Goal: Find specific page/section: Find specific page/section

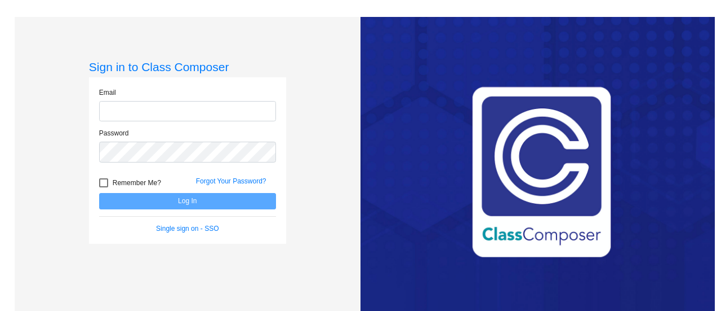
type input "[EMAIL_ADDRESS][DOMAIN_NAME]"
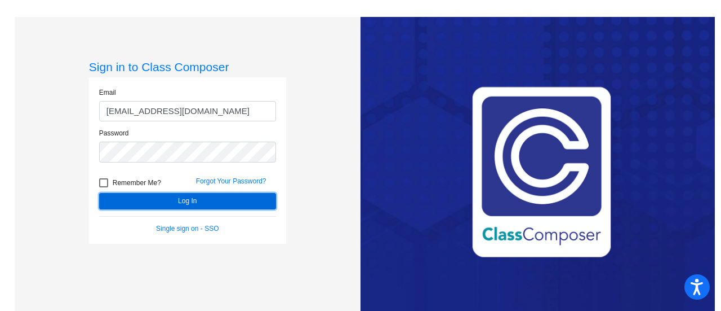
click at [263, 199] on button "Log In" at bounding box center [187, 201] width 177 height 16
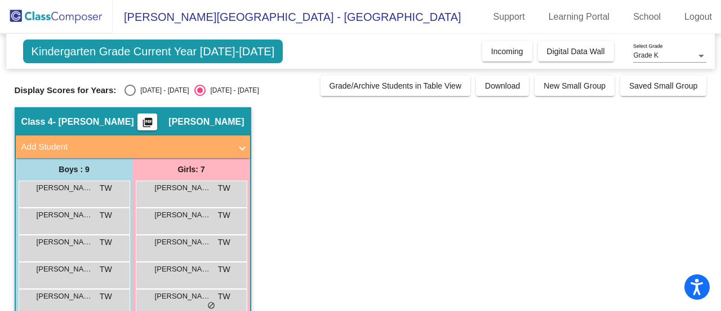
click at [373, 178] on app-classroom "Class 4 - [PERSON_NAME] picture_as_pdf [PERSON_NAME] Add Student First Name Las…" at bounding box center [361, 274] width 693 height 335
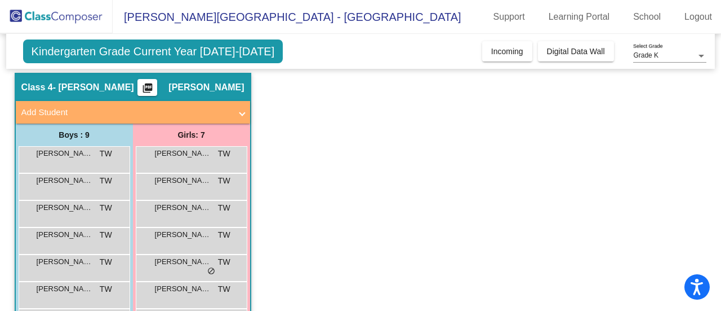
scroll to position [34, 0]
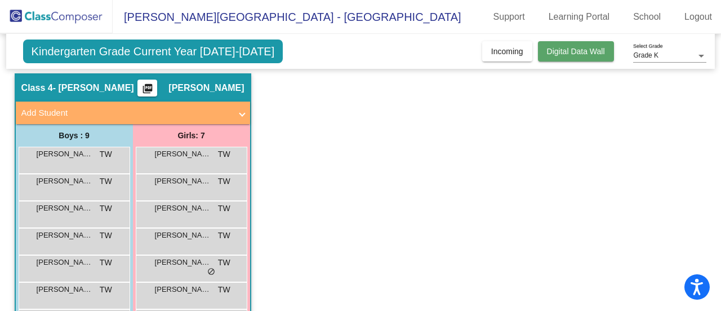
click at [552, 50] on span "Digital Data Wall" at bounding box center [576, 51] width 58 height 9
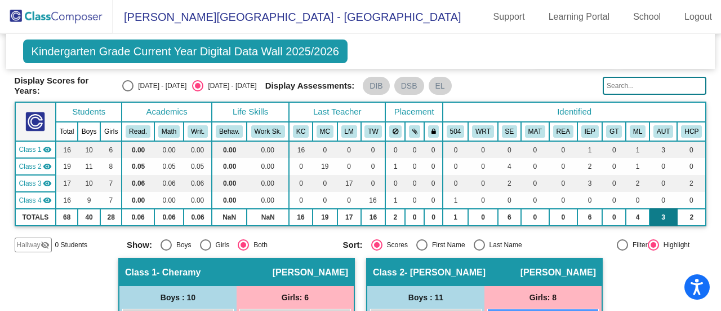
click at [668, 218] on td "3" at bounding box center [664, 217] width 28 height 17
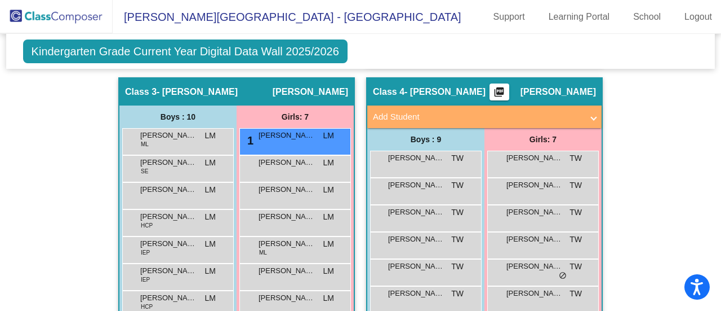
scroll to position [583, 0]
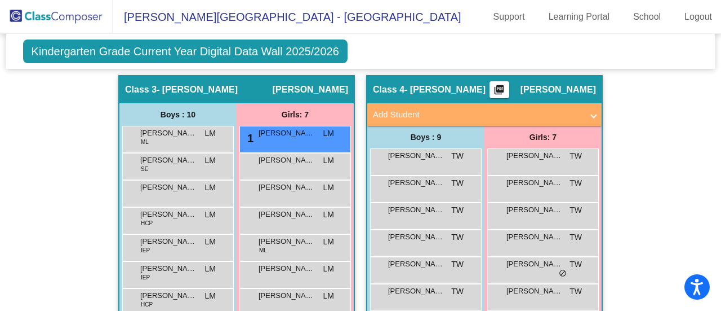
click at [665, 309] on div "Hallway - Hallway Class picture_as_pdf Add Student First Name Last Name Student…" at bounding box center [361, 62] width 693 height 706
click at [671, 52] on div "Kindergarten Grade Current Year Digital Data Wall 2025/2026 Add, Move, or Retai…" at bounding box center [361, 51] width 710 height 35
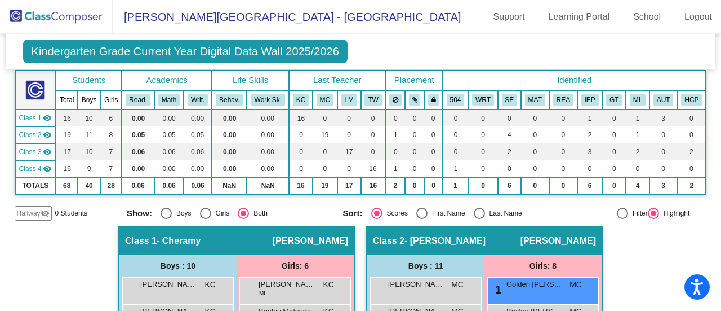
scroll to position [65, 0]
